Goal: Task Accomplishment & Management: Manage account settings

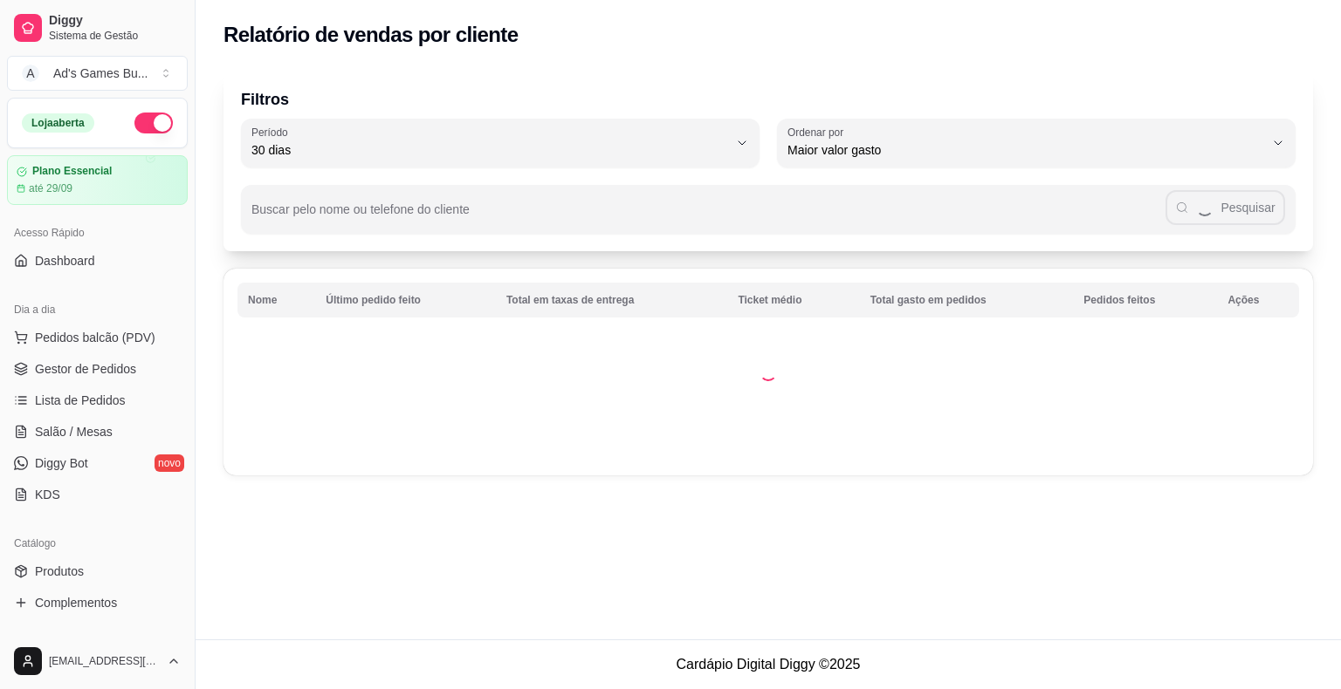
select select "30"
select select "HIGHEST_TOTAL_SPENT_WITH_ORDERS"
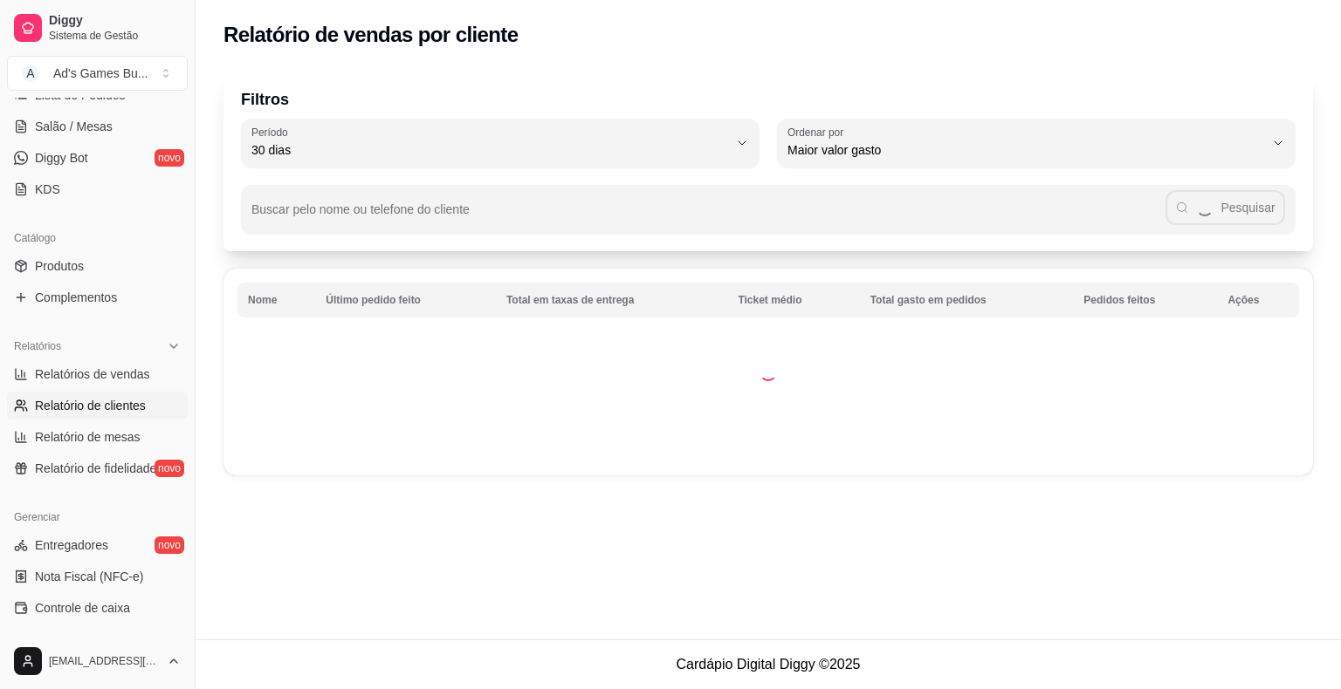
scroll to position [175, 0]
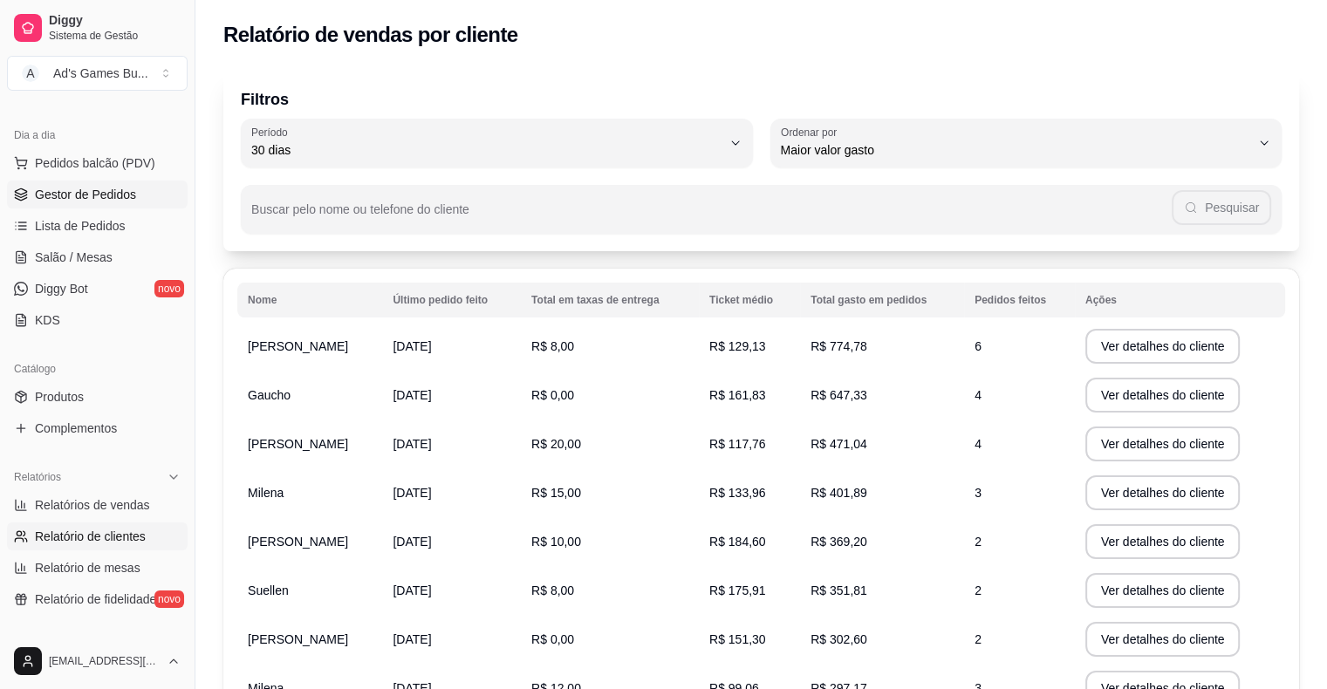
click at [99, 199] on span "Gestor de Pedidos" at bounding box center [85, 194] width 101 height 17
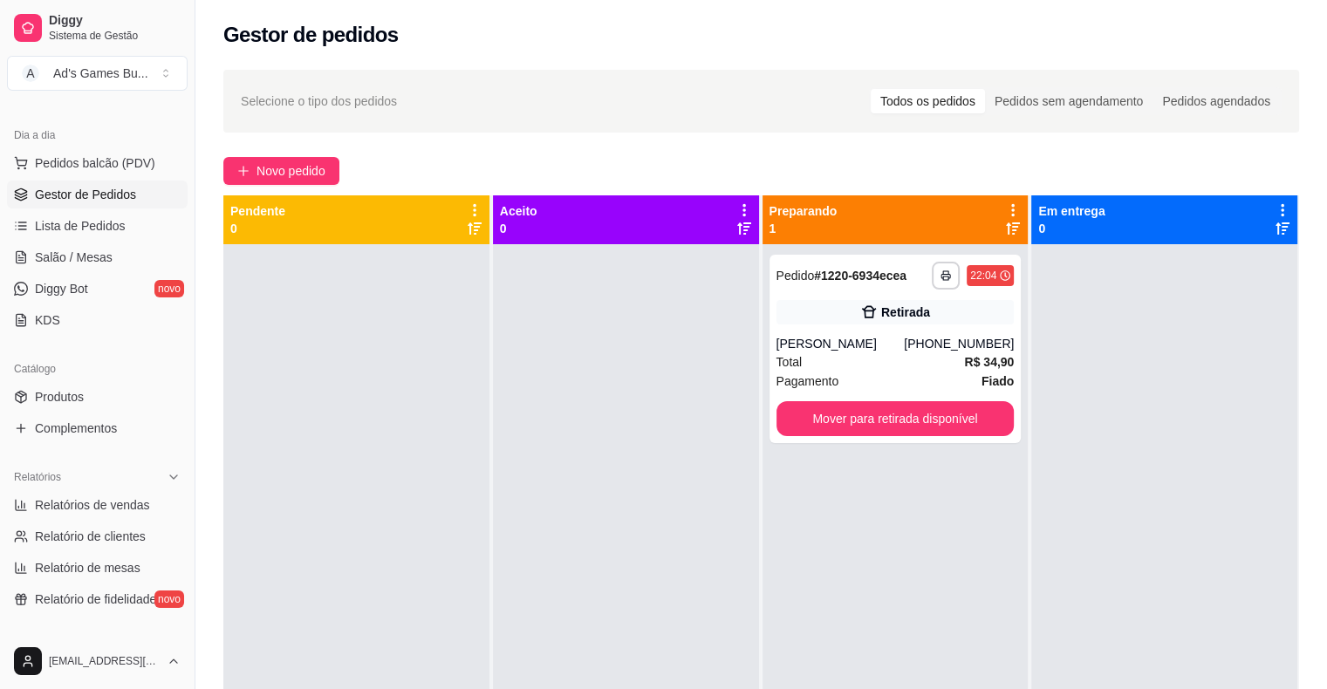
click at [269, 189] on div "**********" at bounding box center [762, 482] width 1132 height 847
click at [269, 176] on span "Novo pedido" at bounding box center [291, 170] width 69 height 19
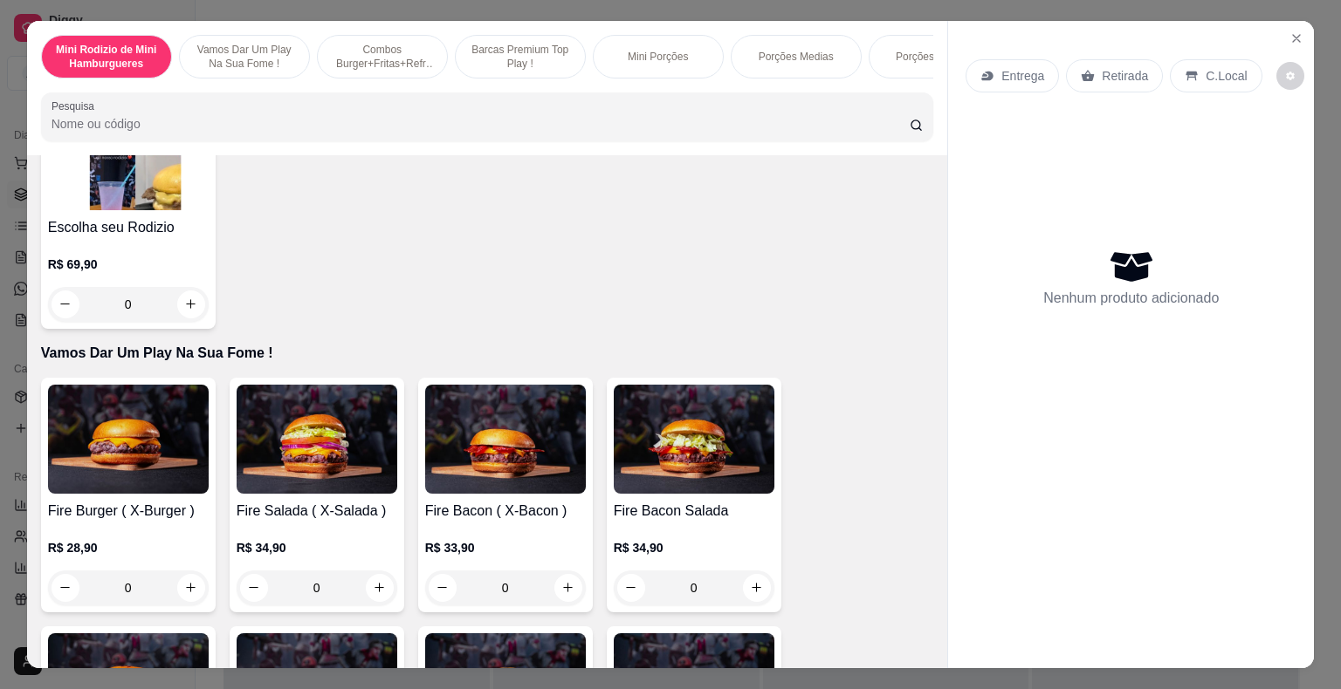
scroll to position [262, 0]
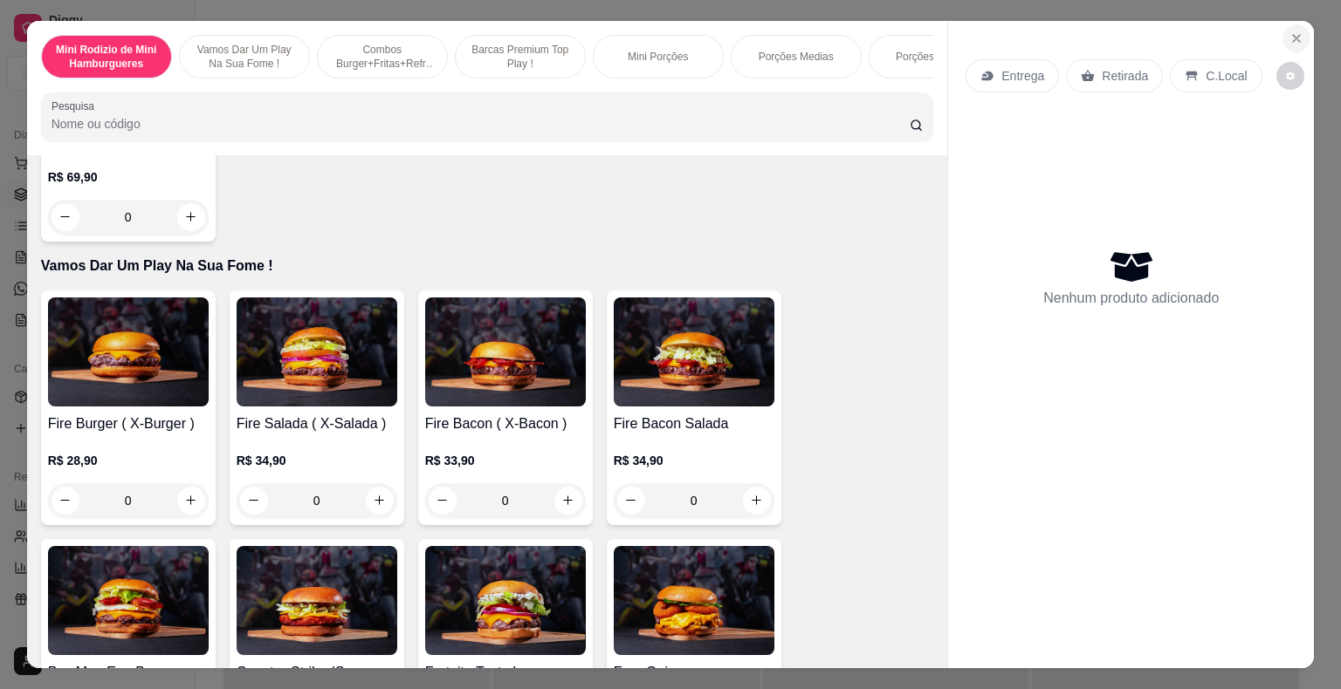
click at [1289, 31] on icon "Close" at bounding box center [1296, 38] width 14 height 14
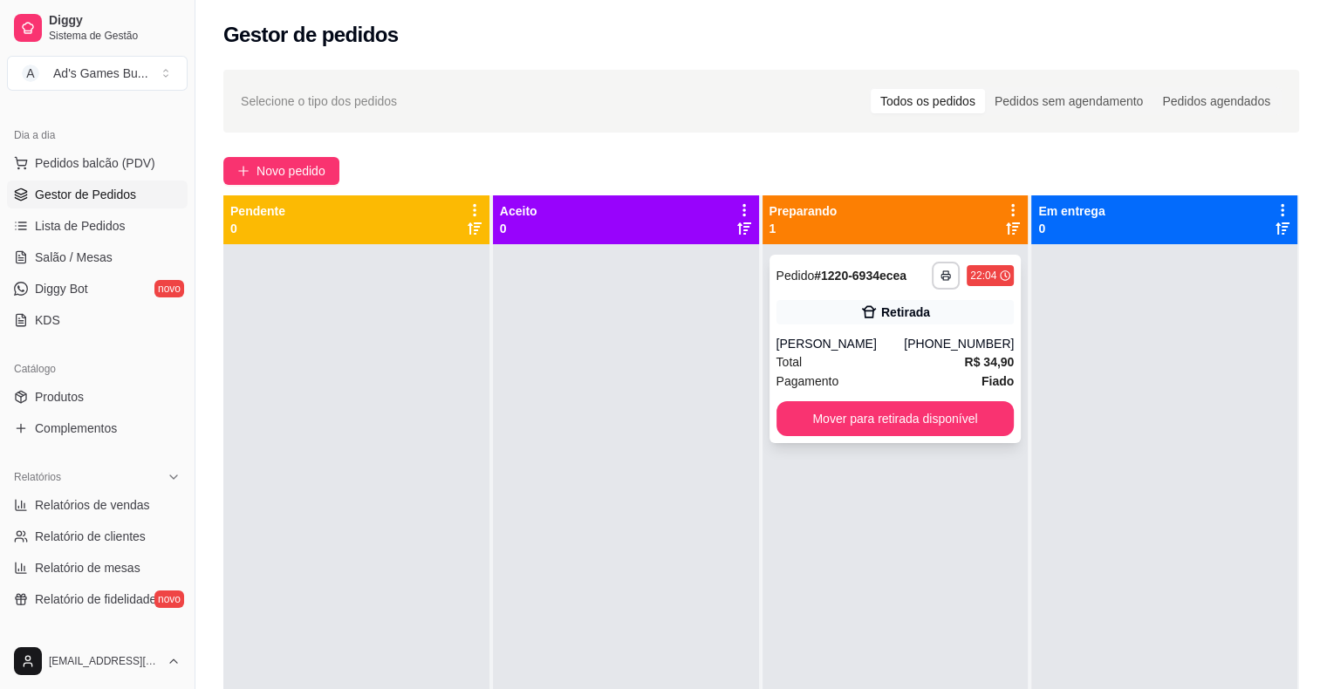
click at [840, 407] on button "Mover para retirada disponível" at bounding box center [896, 418] width 238 height 35
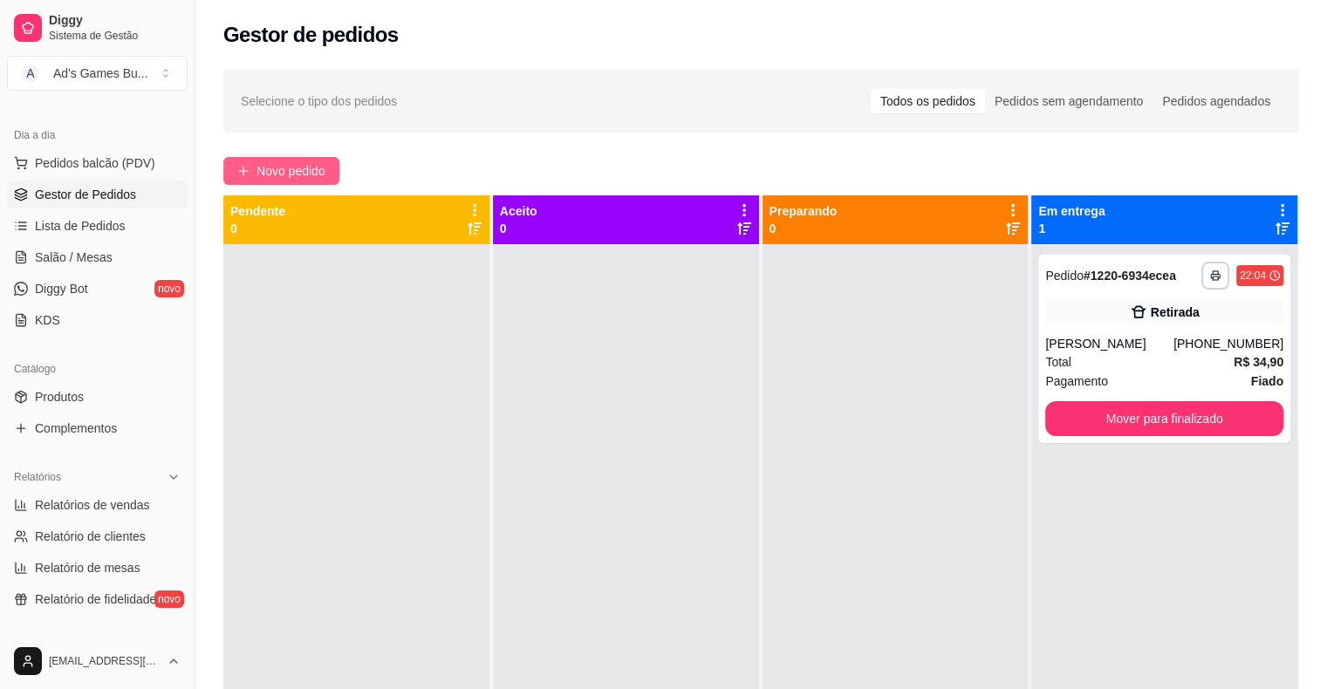
click at [266, 174] on span "Novo pedido" at bounding box center [291, 170] width 69 height 19
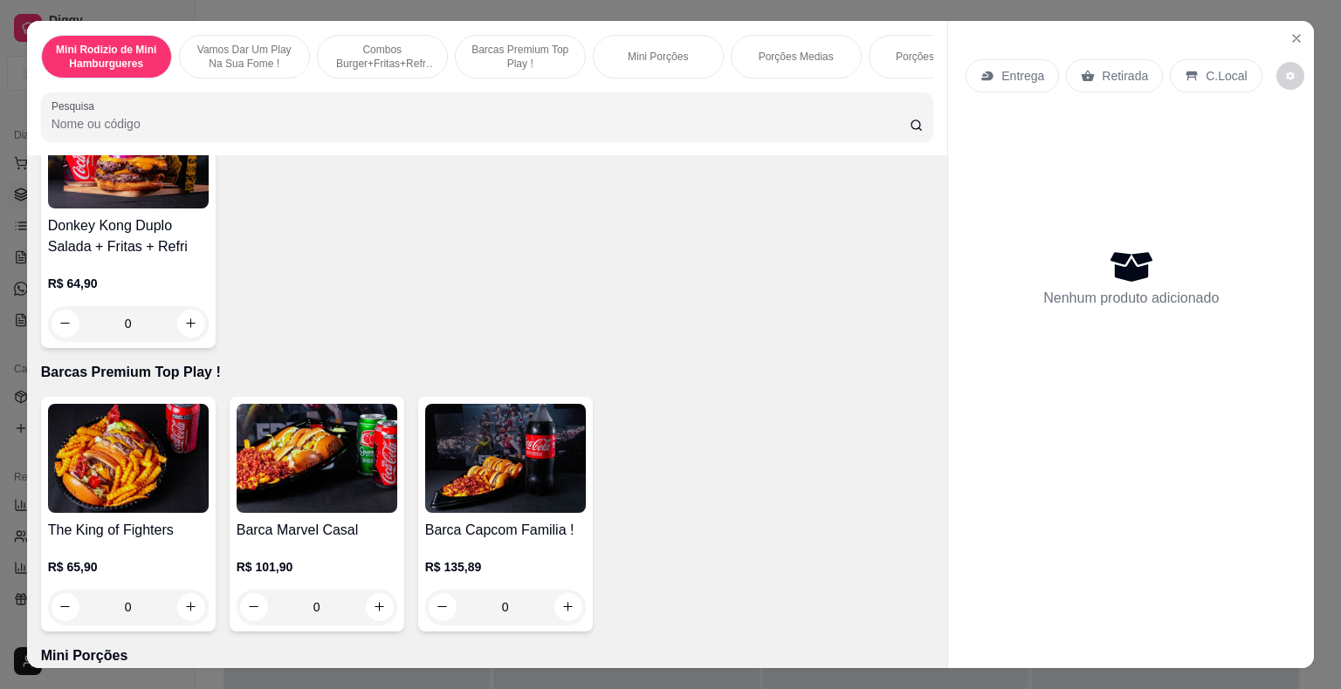
scroll to position [3055, 0]
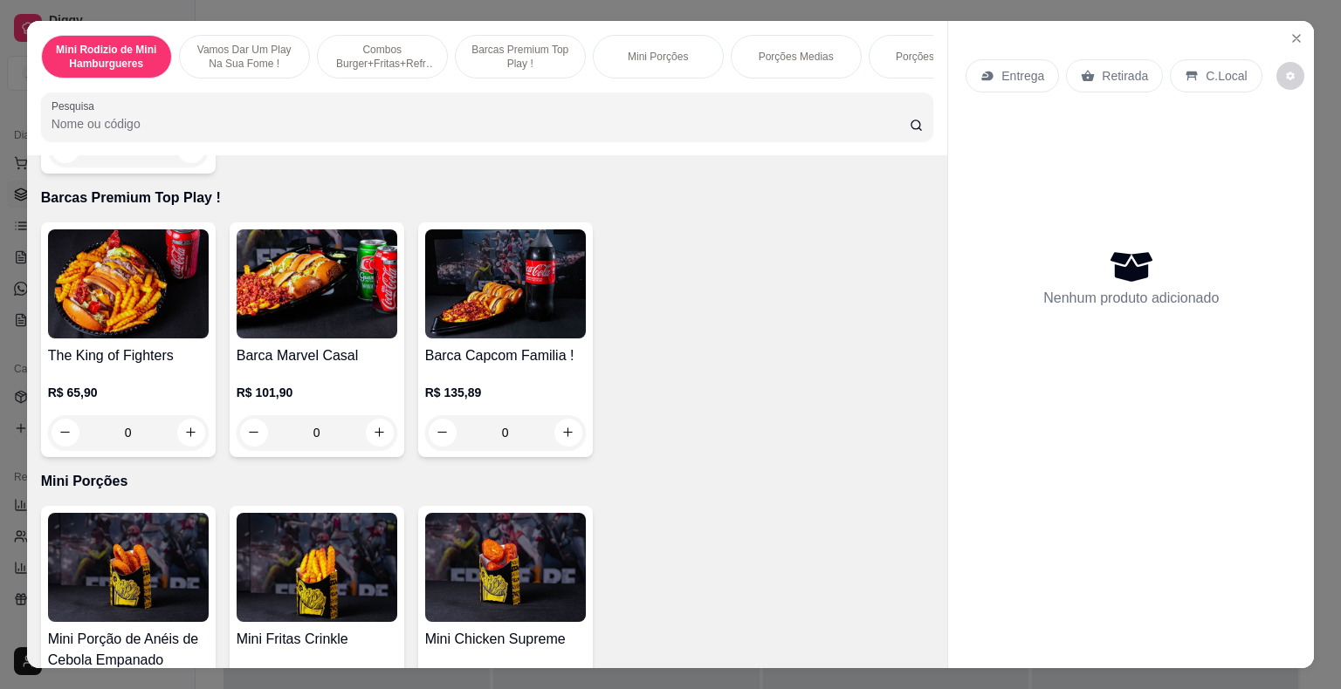
click at [561, 440] on div "0" at bounding box center [505, 432] width 161 height 35
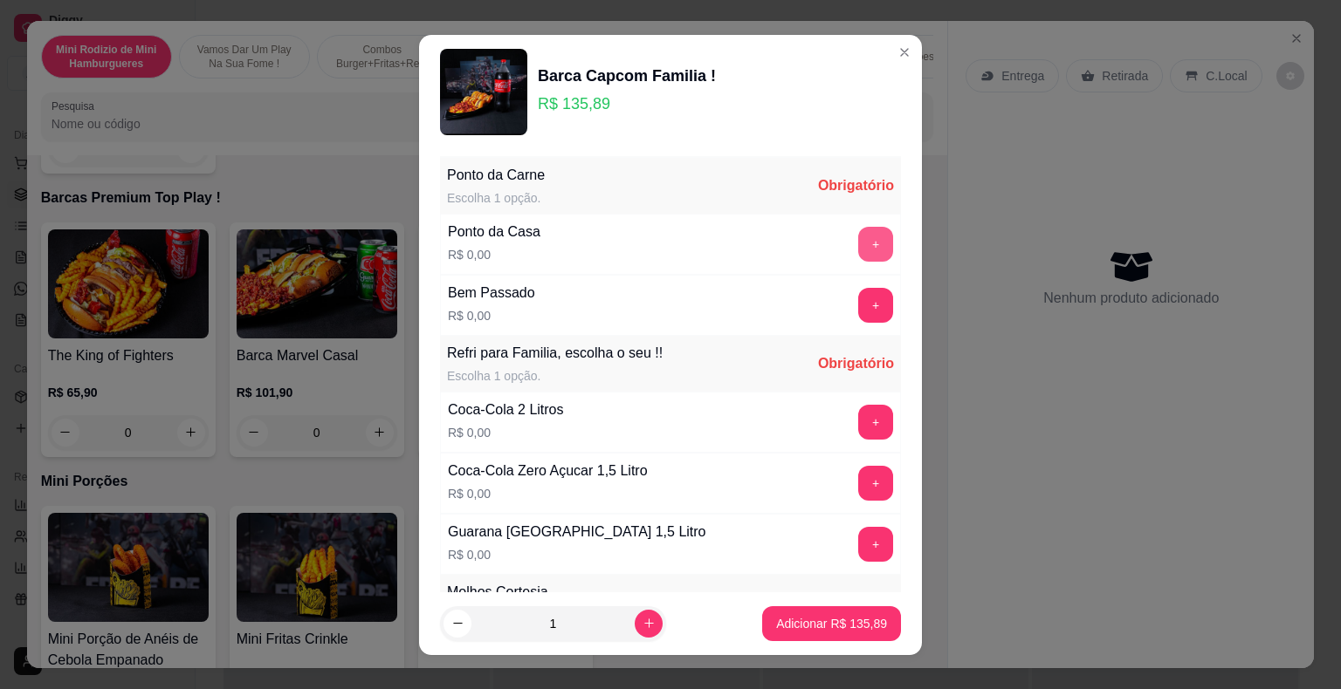
click at [858, 231] on button "+" at bounding box center [875, 244] width 35 height 35
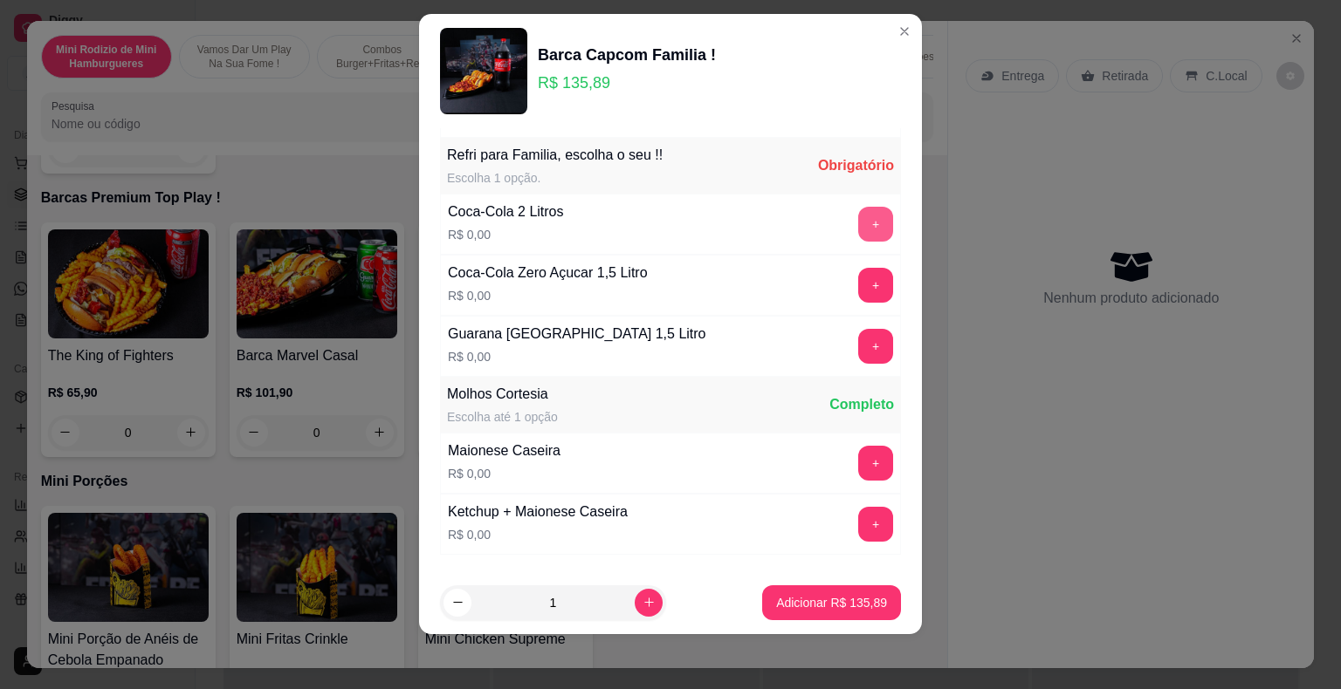
scroll to position [185, 0]
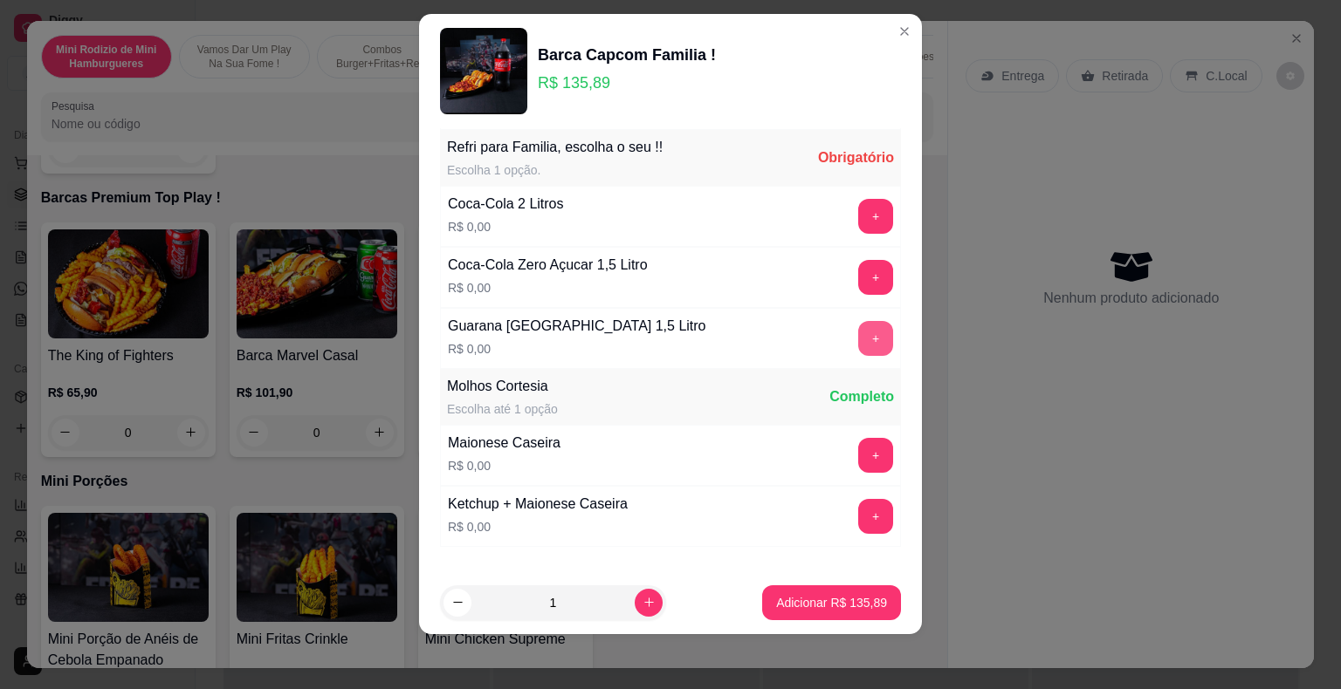
click at [858, 347] on button "+" at bounding box center [875, 338] width 35 height 35
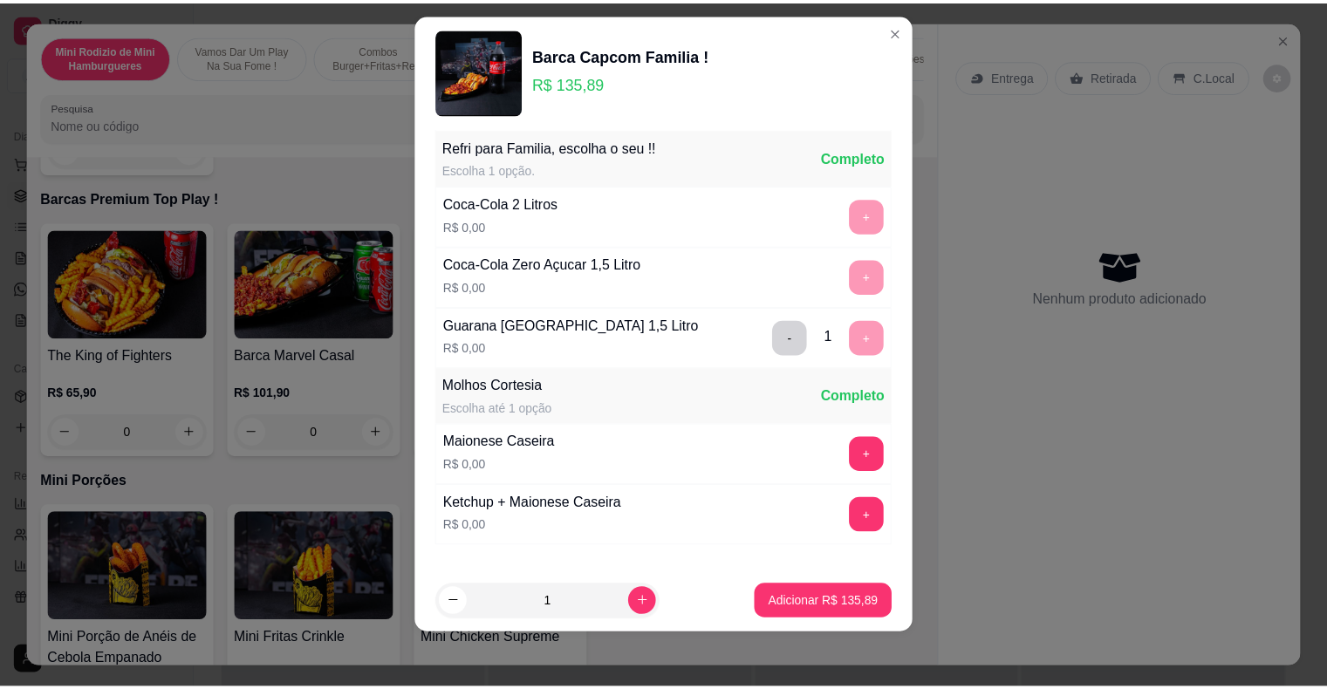
scroll to position [288, 0]
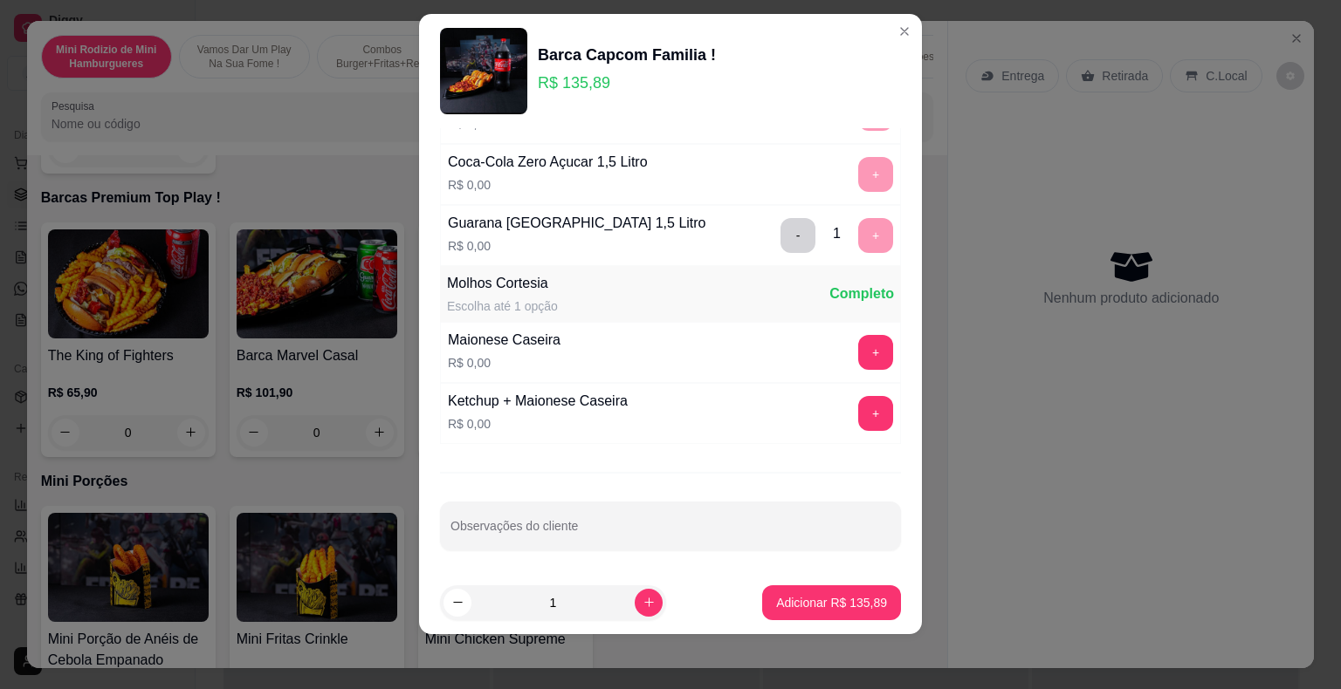
click at [858, 347] on button "+" at bounding box center [875, 352] width 35 height 35
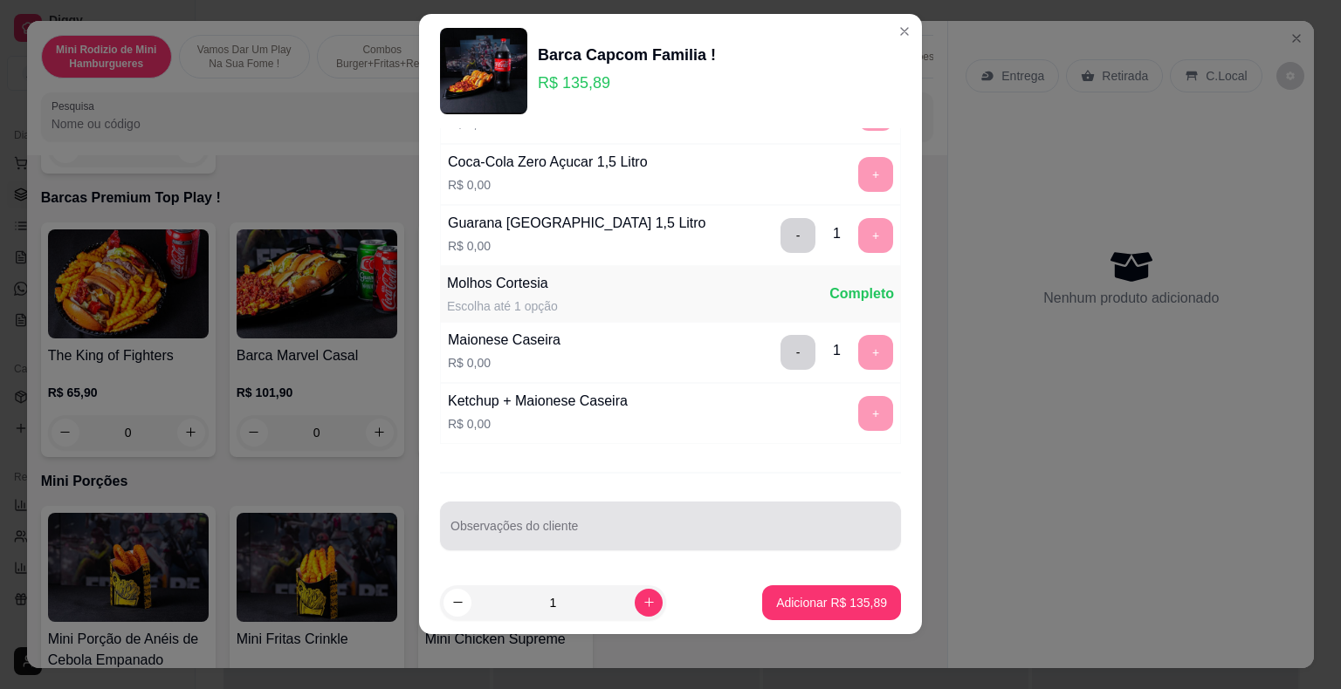
click at [688, 529] on input "Observações do cliente" at bounding box center [670, 533] width 440 height 17
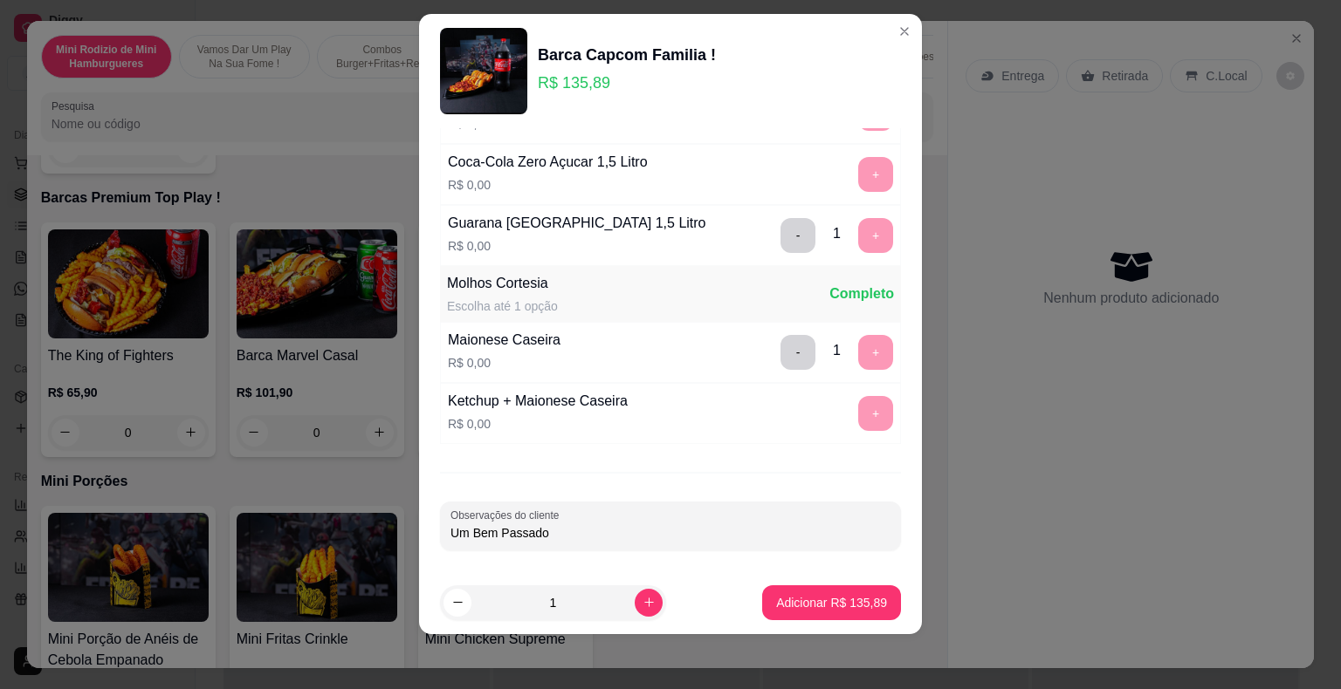
type input "Um Bem Passado"
click at [783, 582] on footer "1 Adicionar R$ 135,89" at bounding box center [670, 603] width 503 height 63
click at [794, 602] on p "Adicionar R$ 135,89" at bounding box center [831, 602] width 111 height 17
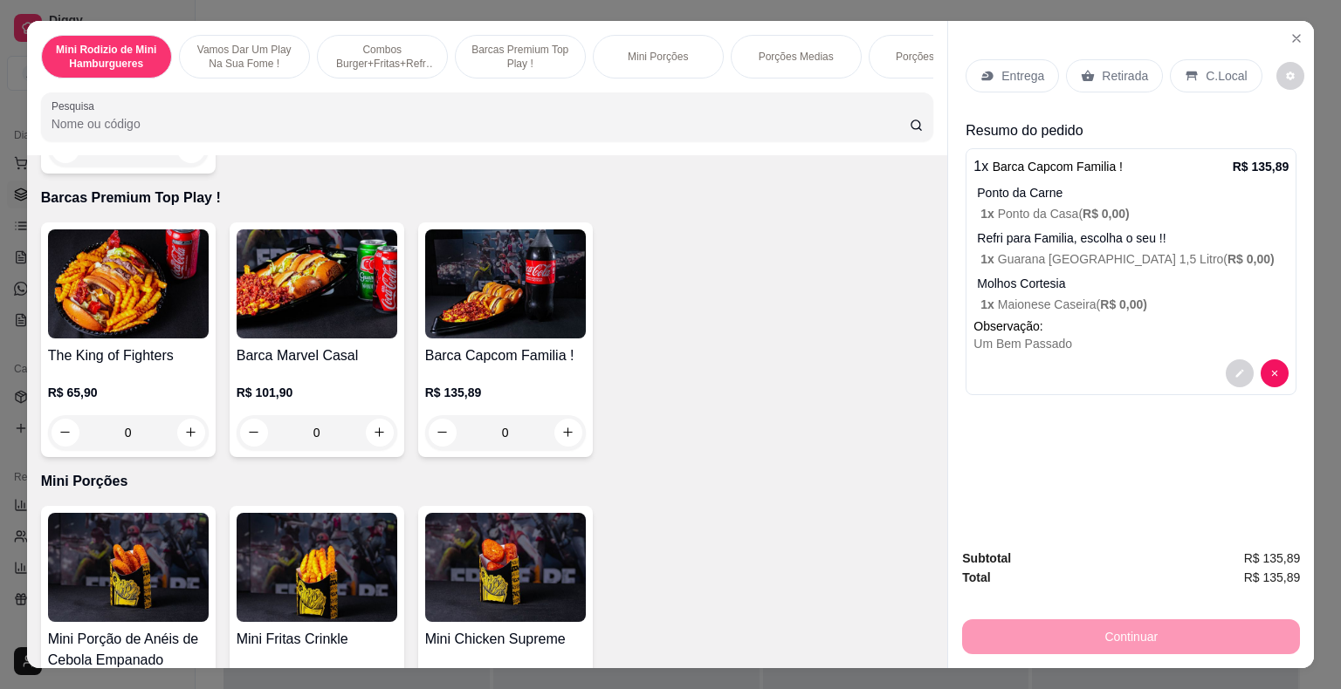
click at [1116, 77] on p "Retirada" at bounding box center [1124, 75] width 46 height 17
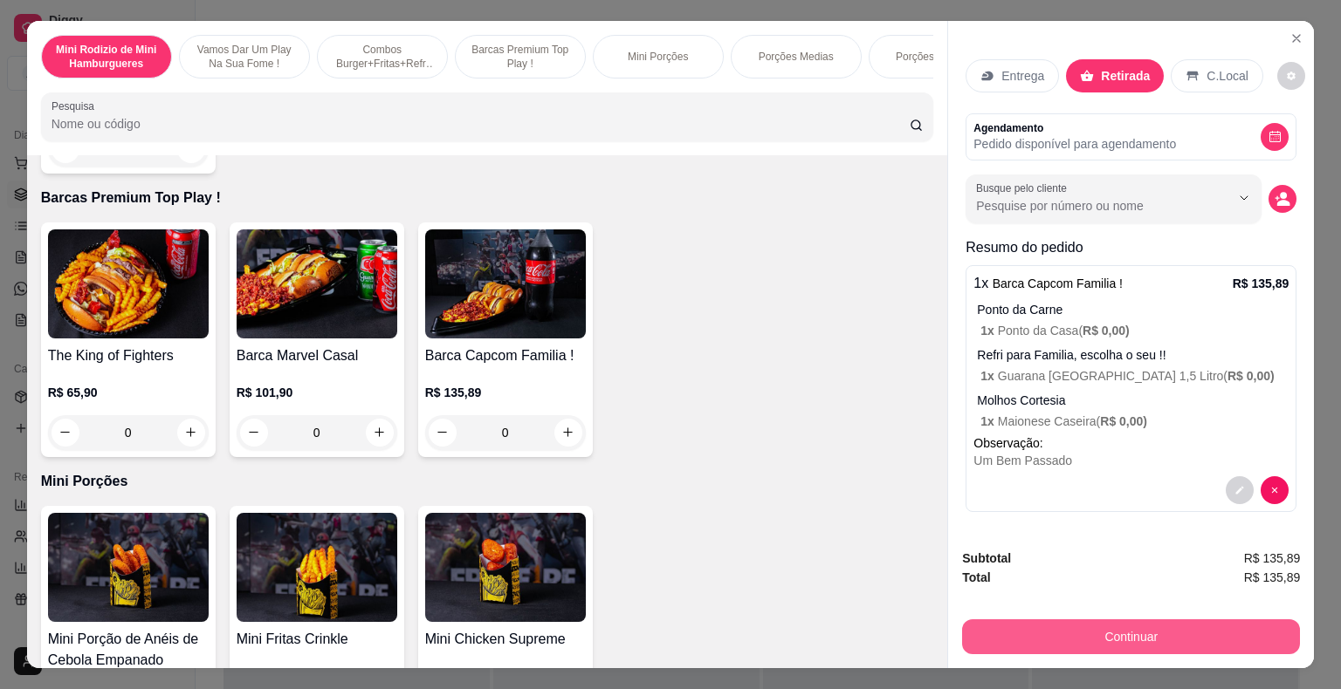
click at [1153, 625] on button "Continuar" at bounding box center [1131, 637] width 338 height 35
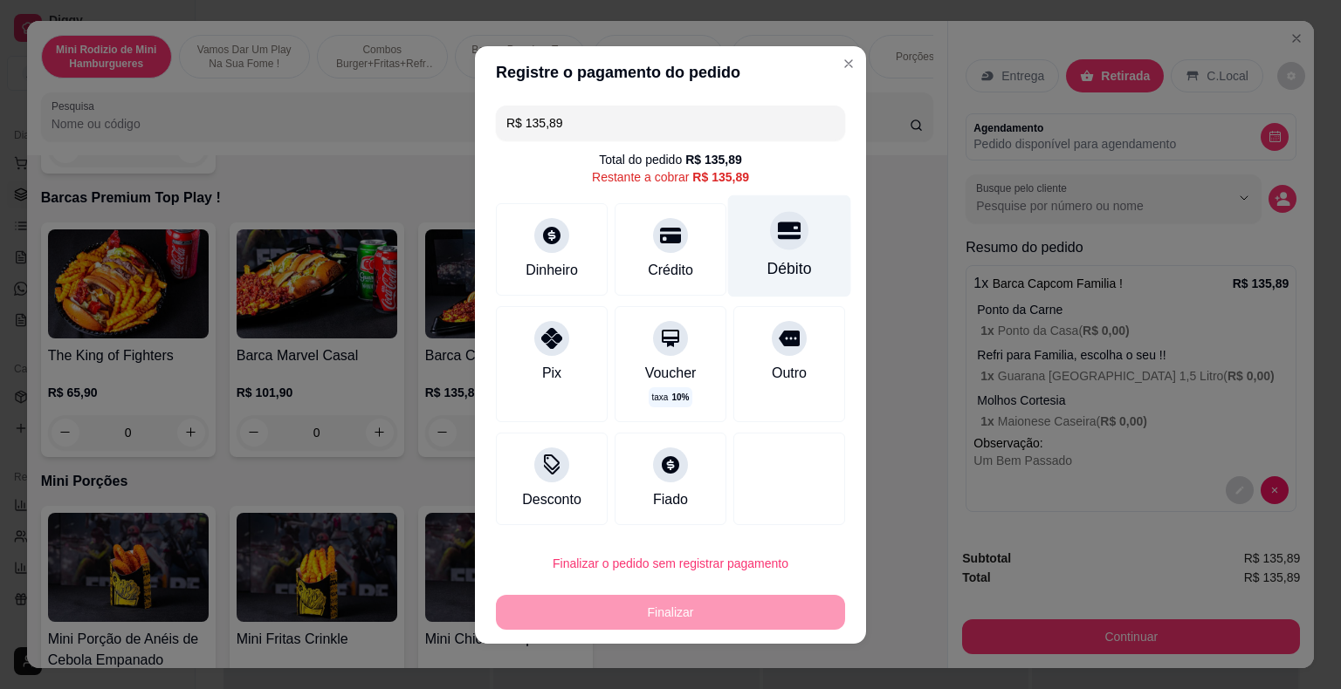
click at [783, 244] on div at bounding box center [789, 230] width 38 height 38
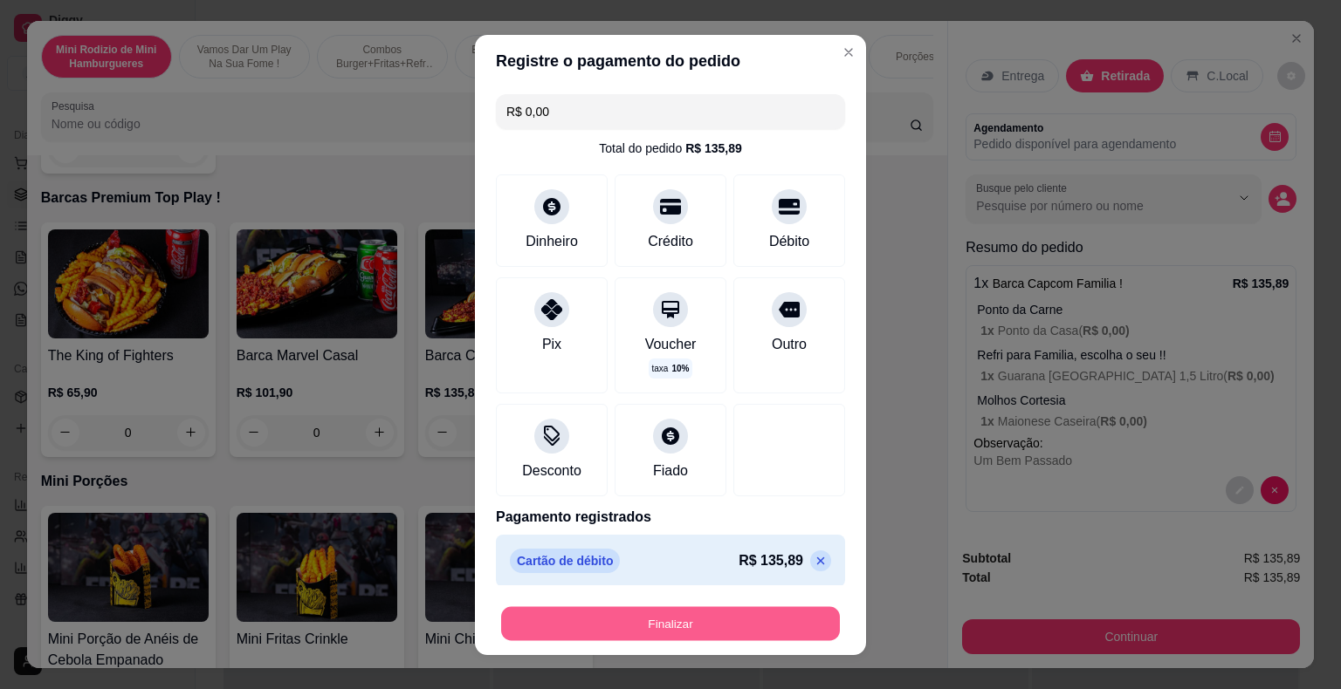
click at [743, 617] on button "Finalizar" at bounding box center [670, 624] width 339 height 34
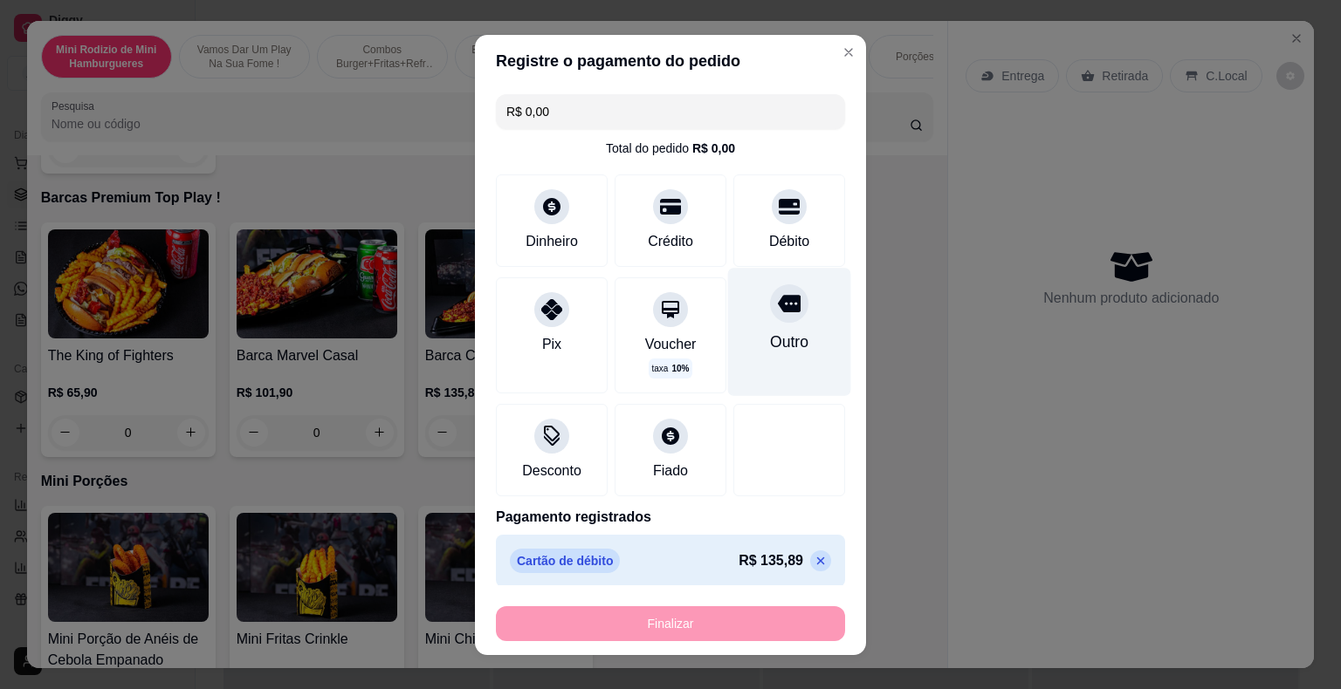
type input "-R$ 135,89"
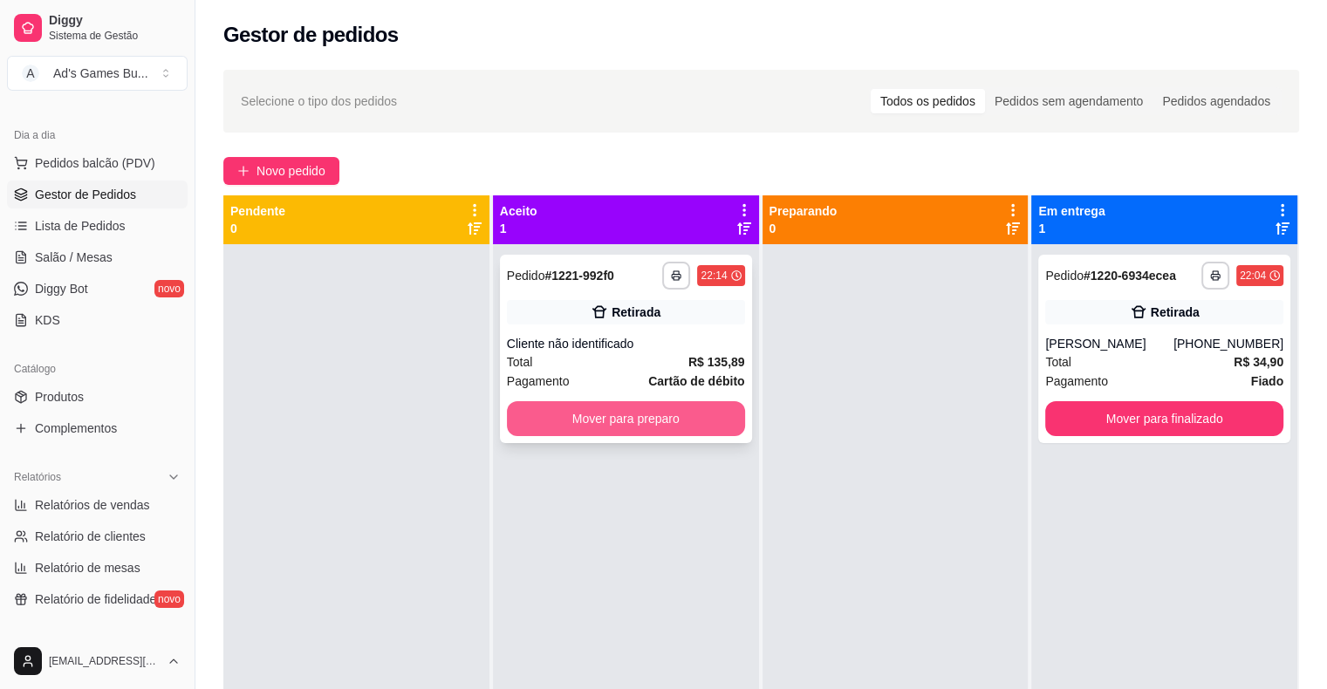
click at [695, 418] on button "Mover para preparo" at bounding box center [626, 418] width 238 height 35
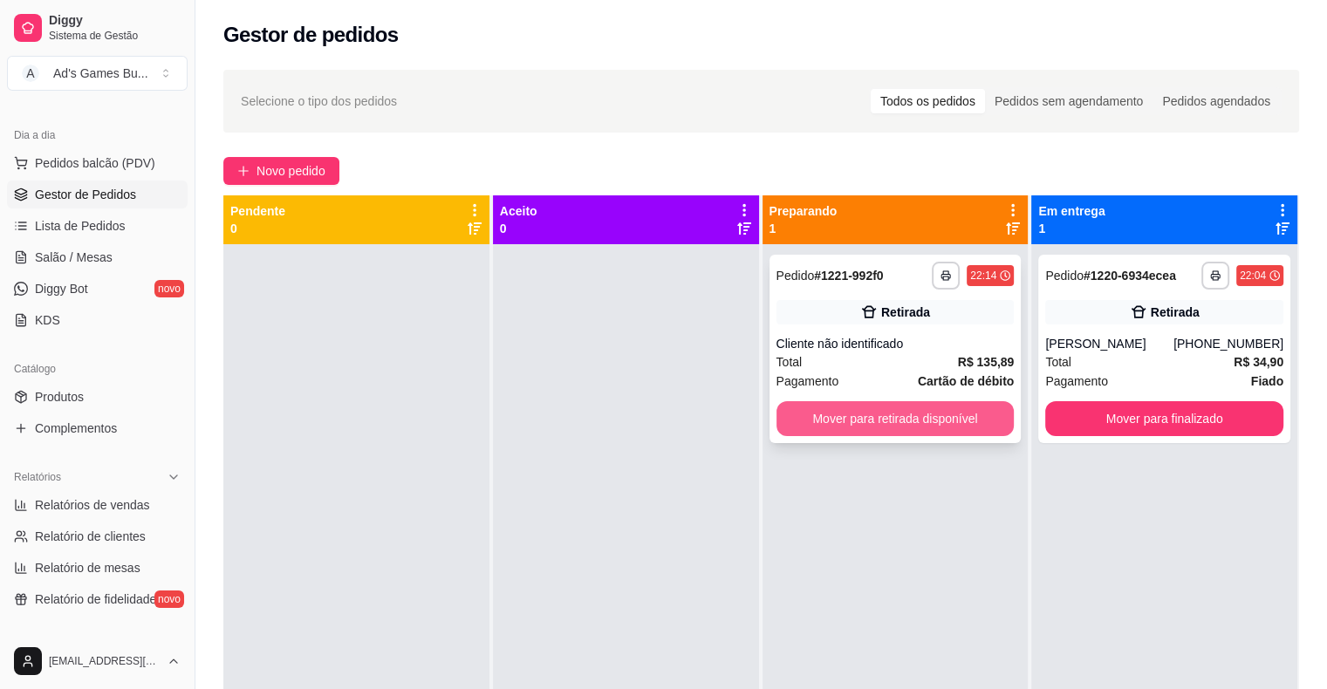
click at [971, 415] on button "Mover para retirada disponível" at bounding box center [896, 418] width 238 height 35
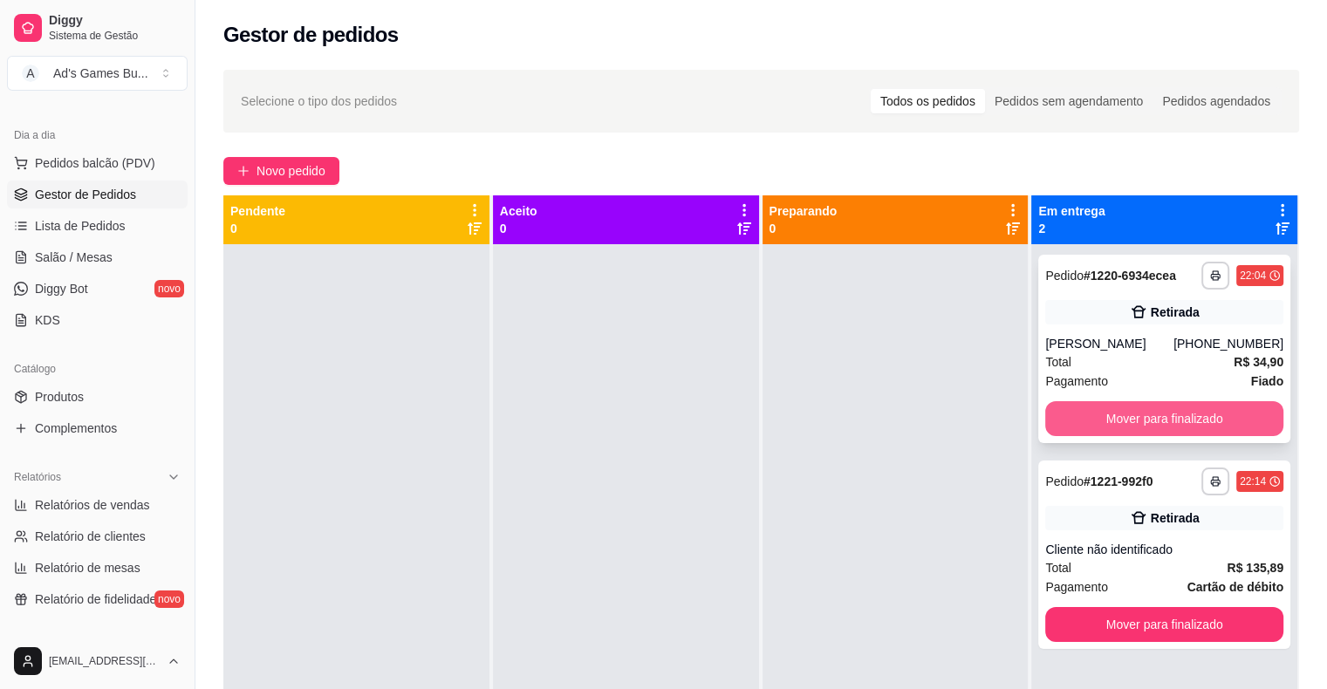
click at [1170, 421] on button "Mover para finalizado" at bounding box center [1165, 418] width 238 height 35
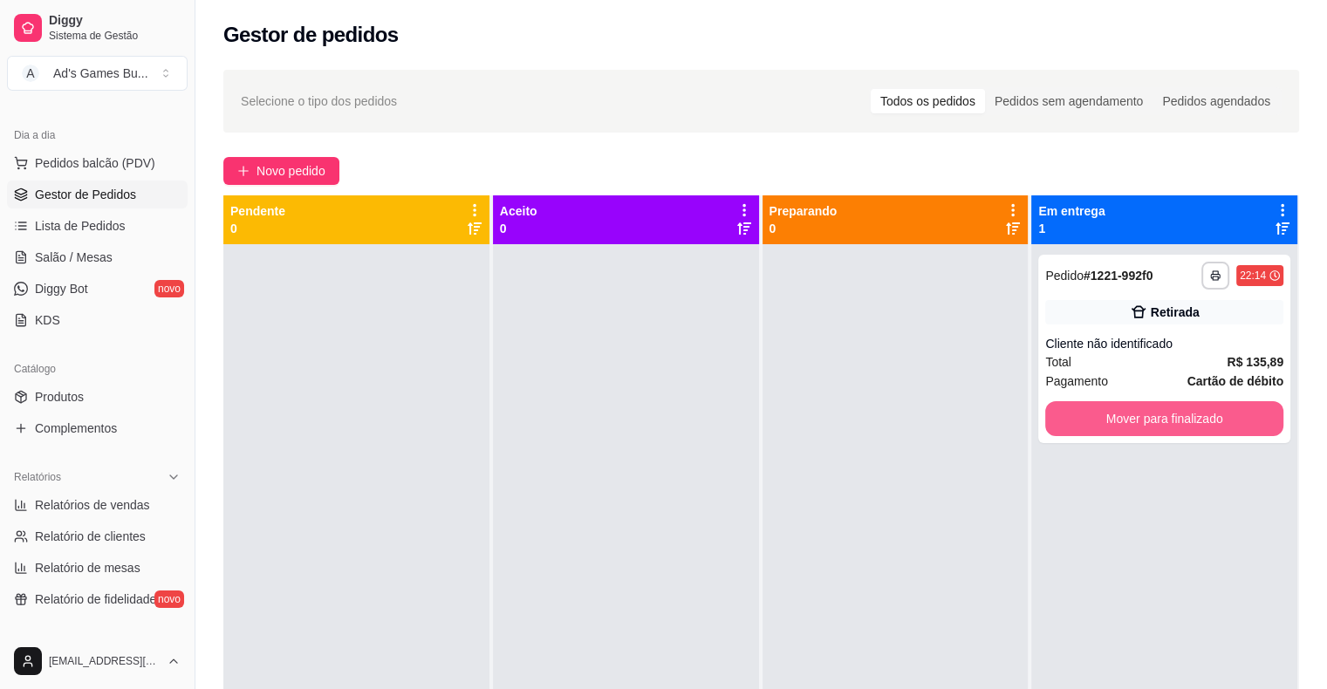
click at [1170, 421] on button "Mover para finalizado" at bounding box center [1165, 418] width 238 height 35
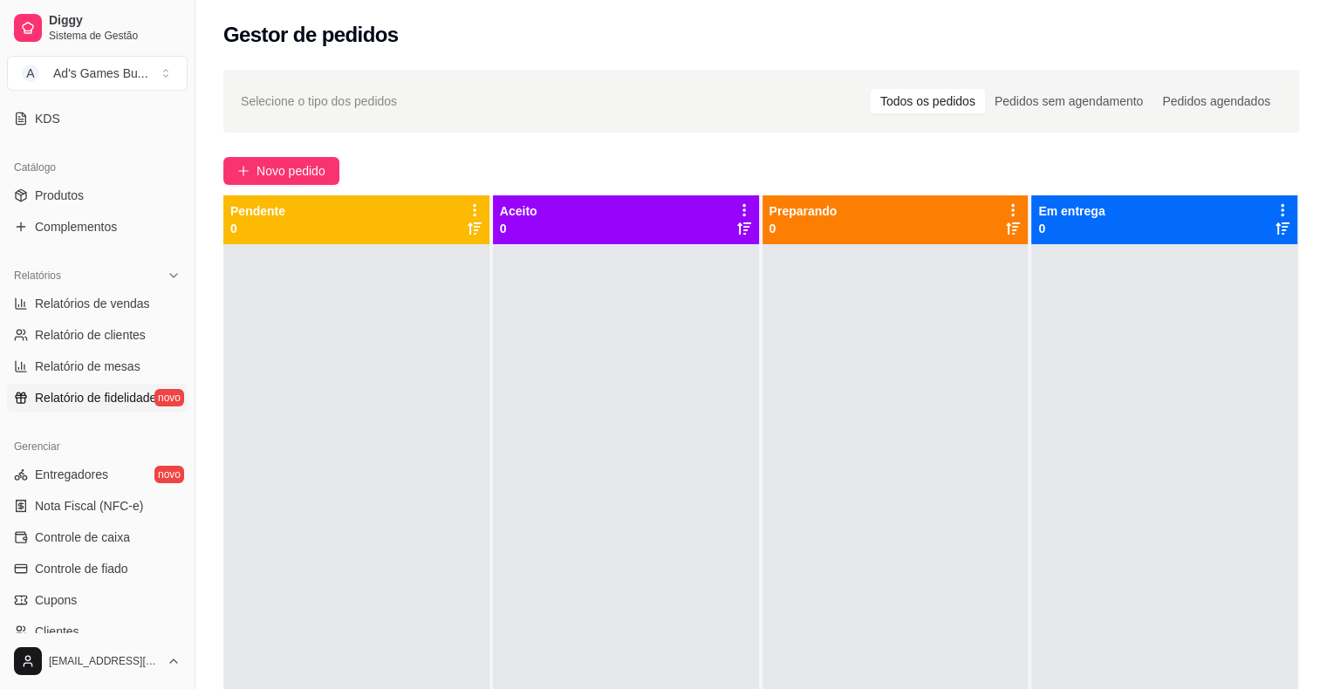
scroll to position [349, 0]
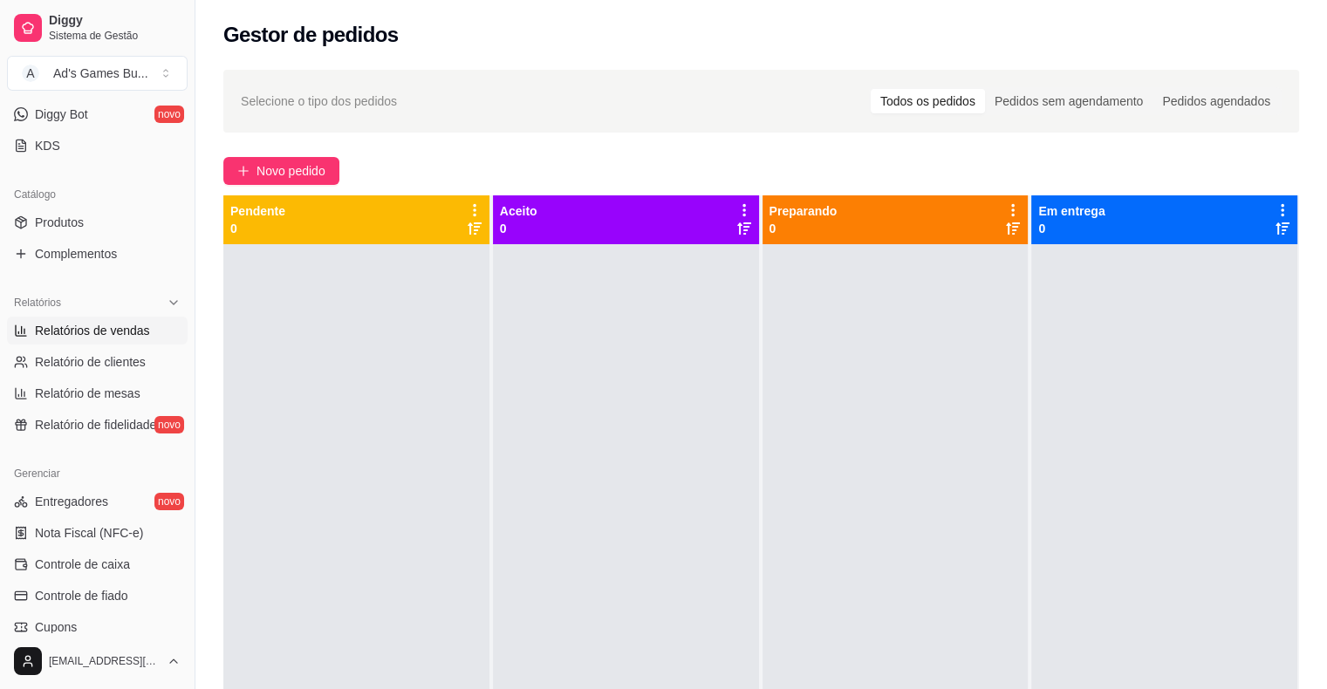
click at [120, 335] on span "Relatórios de vendas" at bounding box center [92, 330] width 115 height 17
select select "ALL"
select select "0"
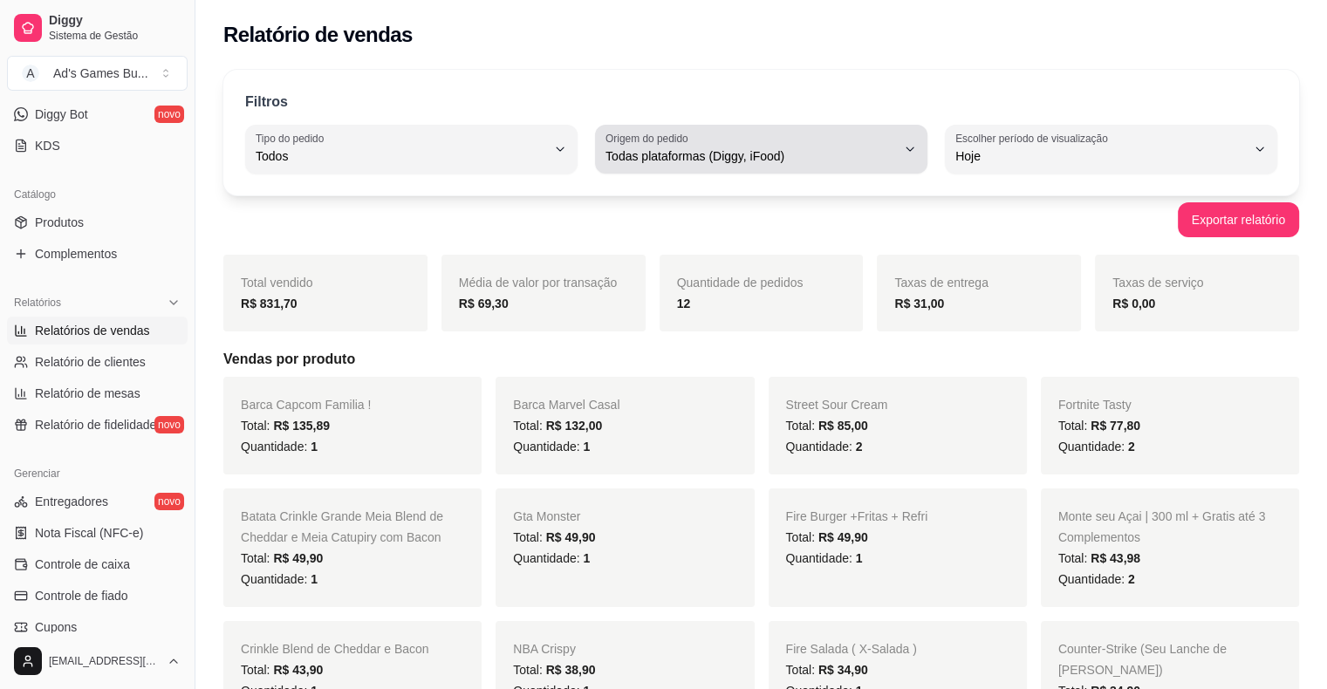
click at [719, 158] on span "Todas plataformas (Diggy, iFood)" at bounding box center [751, 155] width 291 height 17
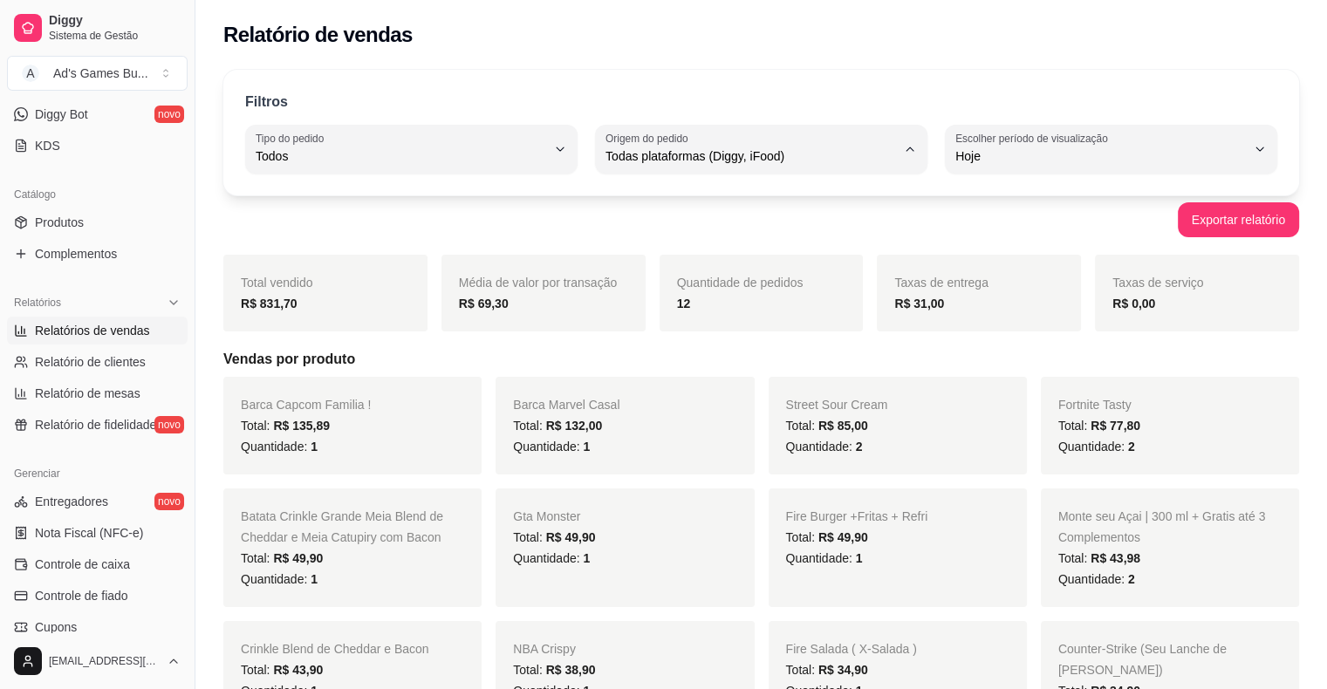
click at [639, 232] on span "Diggy" at bounding box center [753, 225] width 276 height 17
type input "DIGGY"
select select "DIGGY"
